Goal: Use online tool/utility: Use online tool/utility

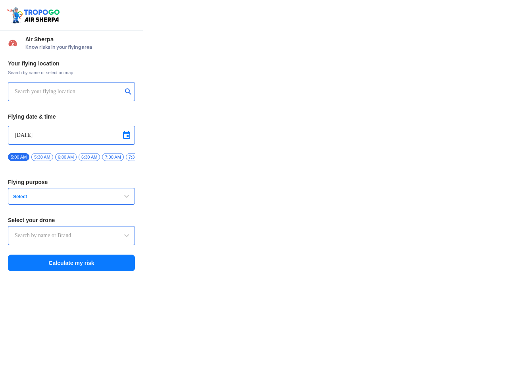
type input "Switch UAV"
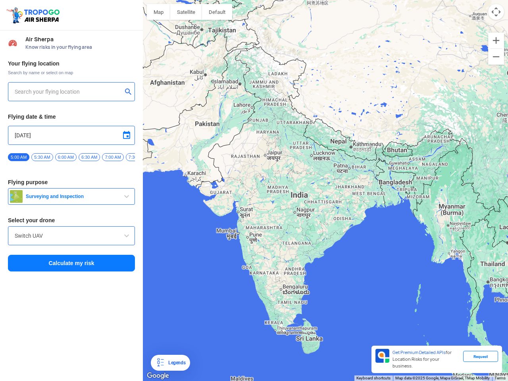
click at [34, 15] on img at bounding box center [34, 15] width 56 height 18
click at [68, 92] on input "text" at bounding box center [69, 92] width 108 height 10
click at [130, 93] on button "submit" at bounding box center [130, 93] width 10 height 8
click at [71, 135] on input "[DATE]" at bounding box center [72, 136] width 114 height 10
click at [127, 135] on div at bounding box center [254, 190] width 508 height 381
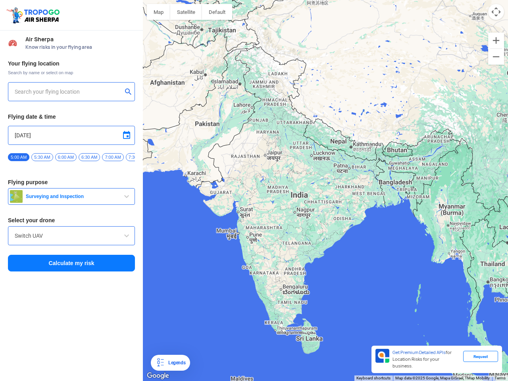
click at [19, 157] on div at bounding box center [254, 190] width 508 height 381
click at [42, 157] on div at bounding box center [254, 190] width 508 height 381
click at [66, 157] on div at bounding box center [254, 190] width 508 height 381
click at [89, 157] on div at bounding box center [254, 190] width 508 height 381
click at [113, 157] on div at bounding box center [254, 190] width 508 height 381
